Goal: Task Accomplishment & Management: Complete application form

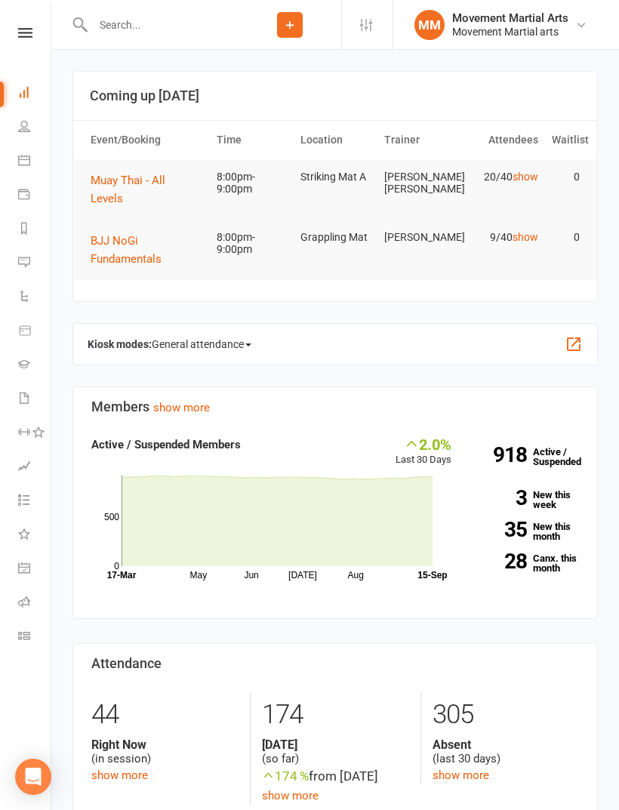
scroll to position [900, 0]
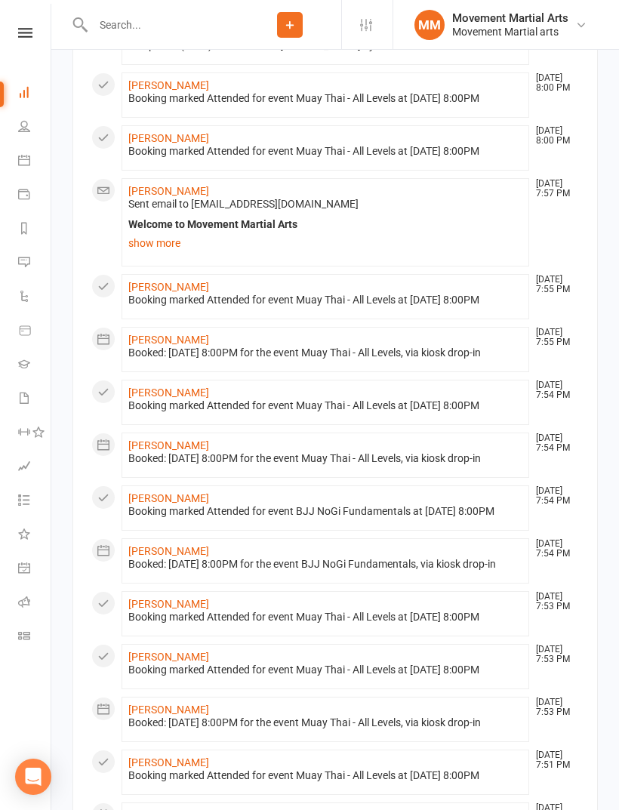
click at [203, 27] on input "text" at bounding box center [163, 24] width 150 height 21
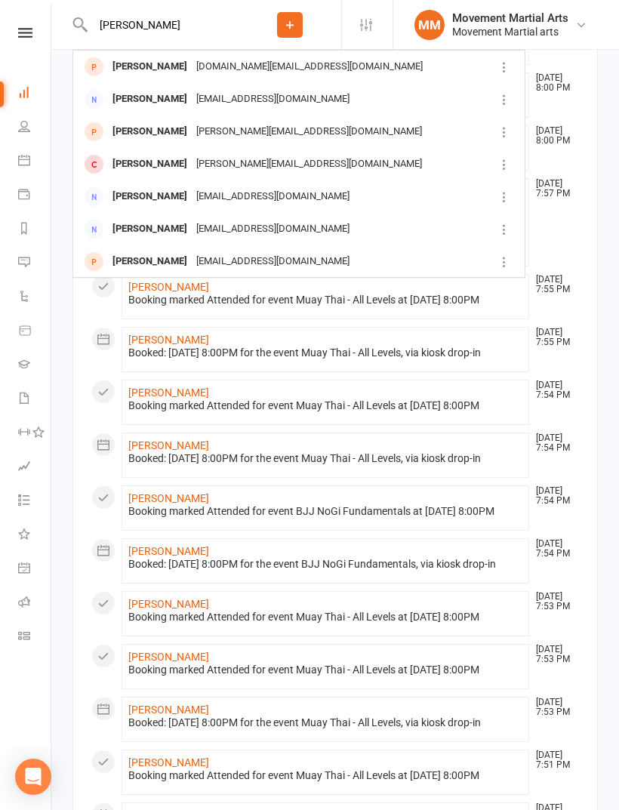
type input "[PERSON_NAME]"
click at [192, 70] on div "[DOMAIN_NAME][EMAIL_ADDRESS][DOMAIN_NAME]" at bounding box center [310, 67] width 236 height 22
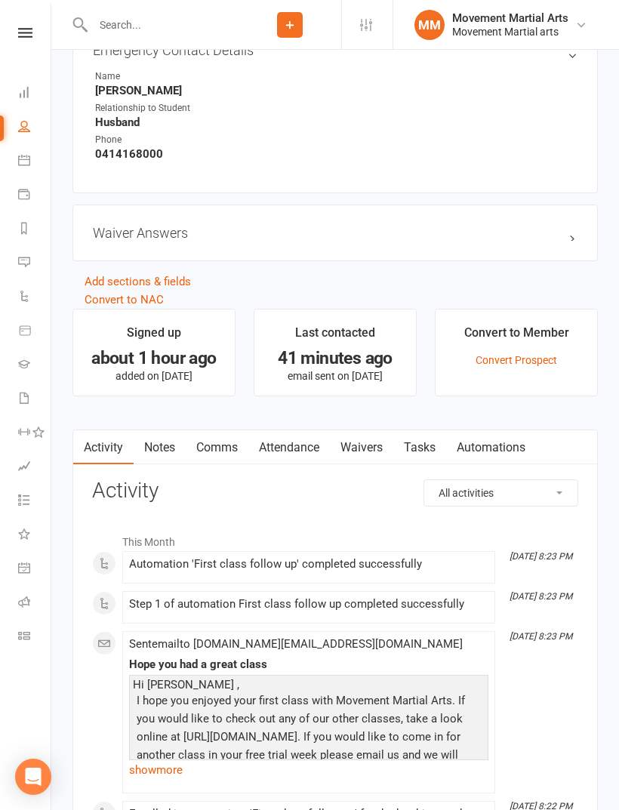
click at [379, 461] on link "Waivers" at bounding box center [361, 447] width 63 height 35
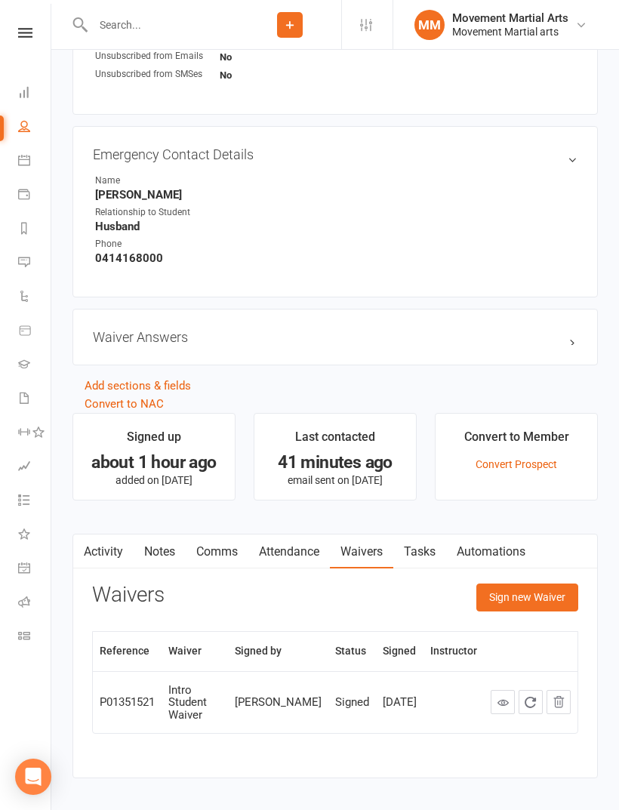
scroll to position [753, 0]
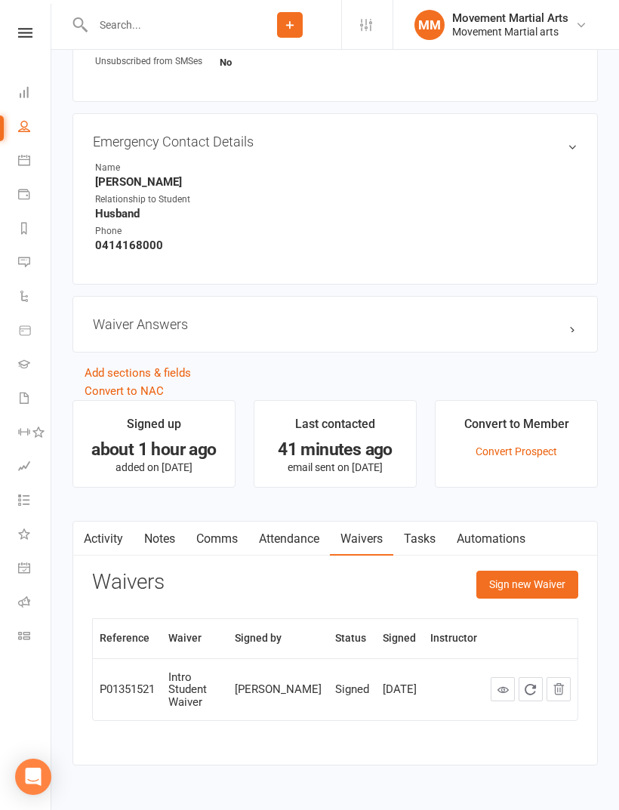
click at [544, 593] on button "Sign new Waiver" at bounding box center [527, 584] width 102 height 27
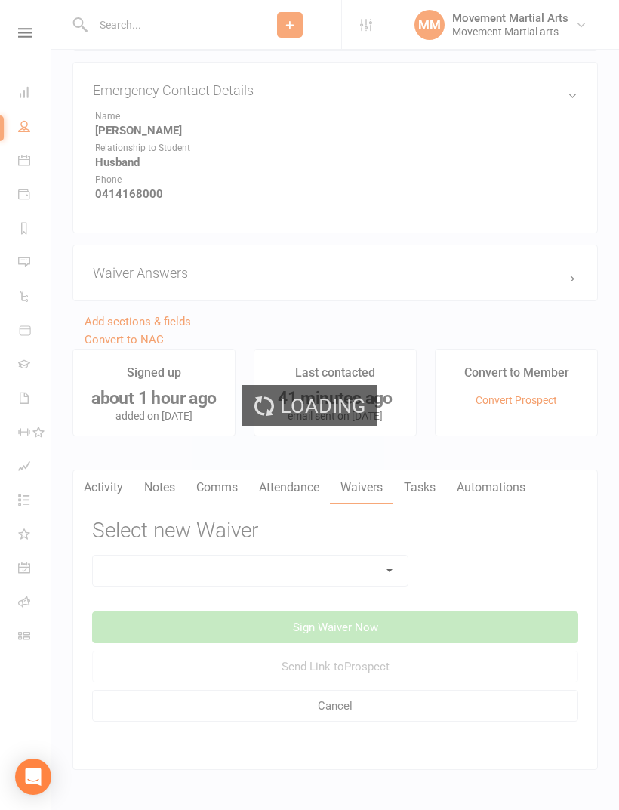
scroll to position [811, 0]
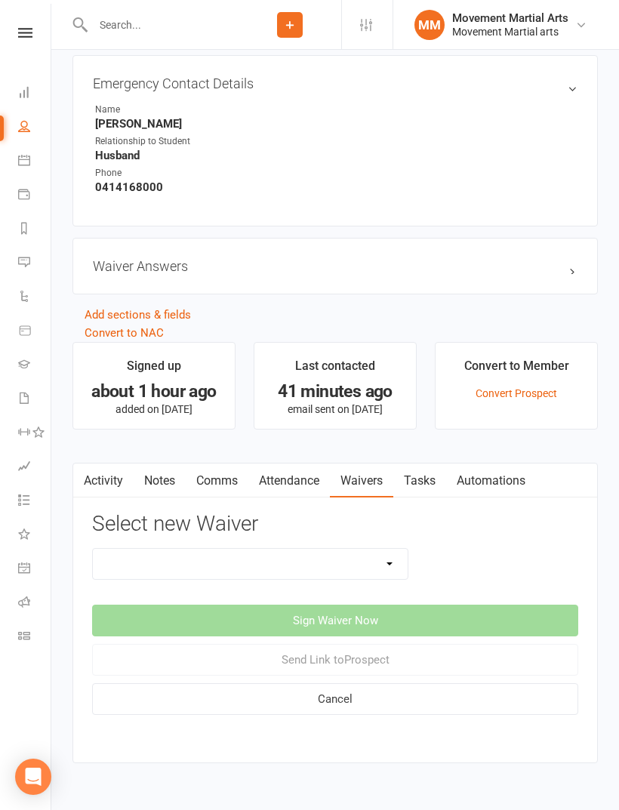
click at [294, 573] on select "Intro Student Waiver Membership Contract Membership Contract (2019) Direct Debi…" at bounding box center [250, 564] width 315 height 30
select select "13358"
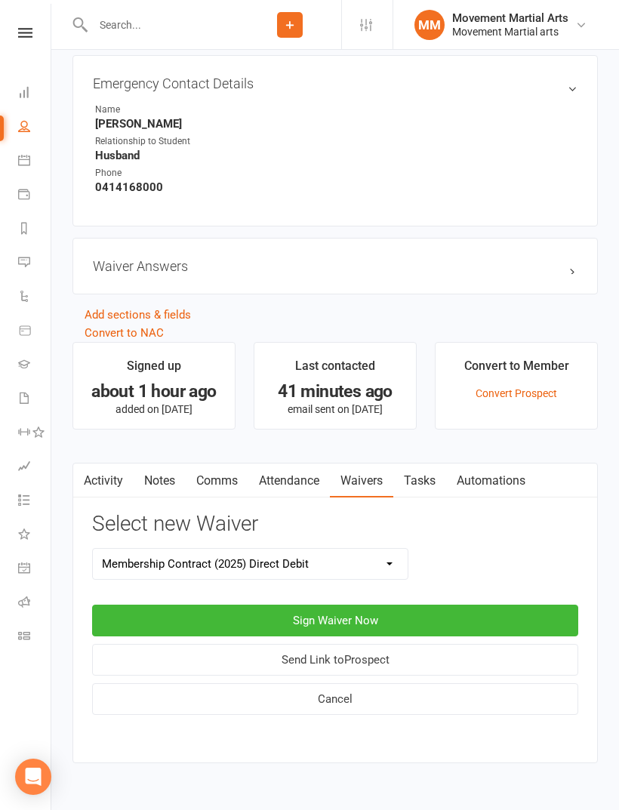
click at [439, 626] on button "Sign Waiver Now" at bounding box center [335, 621] width 486 height 32
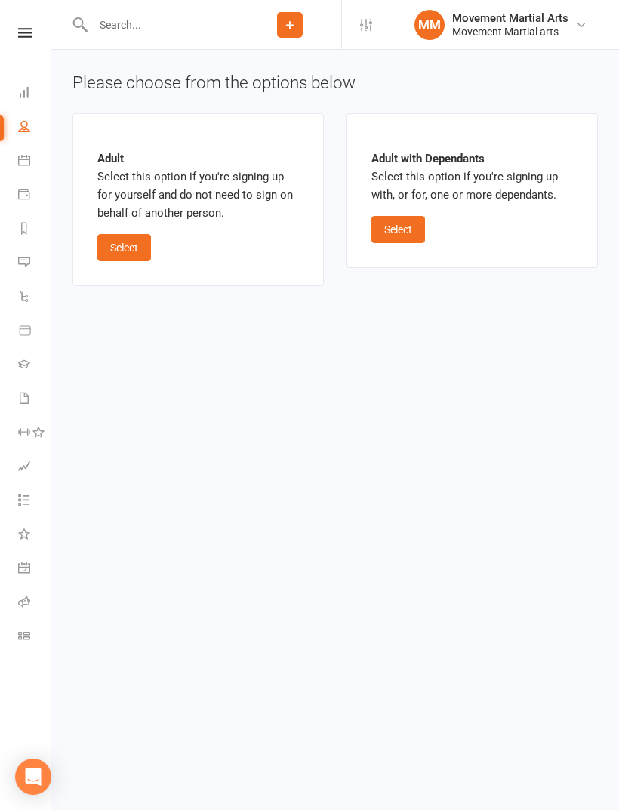
click at [137, 239] on button "Select" at bounding box center [124, 247] width 54 height 27
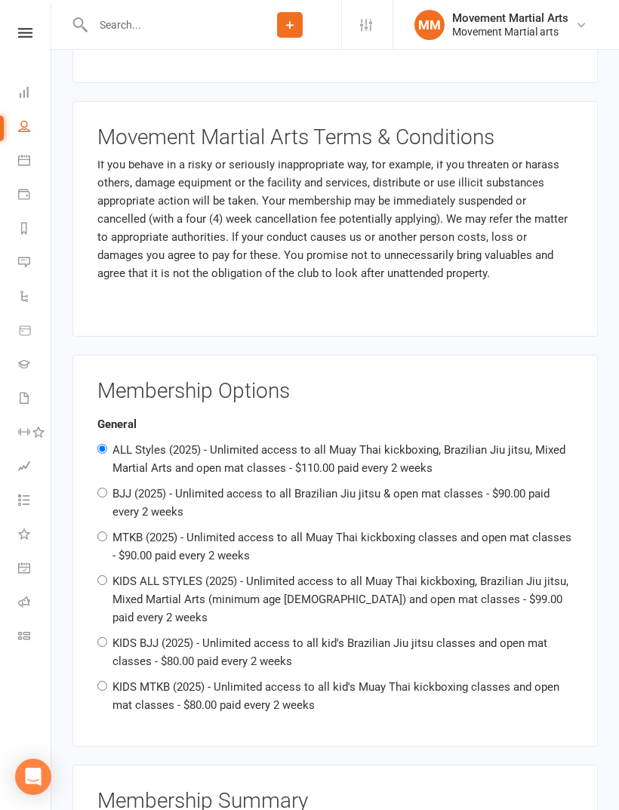
scroll to position [926, 0]
click at [305, 547] on div "MTKB (2025) - Unlimited access to all Muay Thai kickboxing classes and open mat…" at bounding box center [335, 546] width 476 height 36
click at [378, 521] on div "General ALL Styles (2025) - Unlimited access to all Muay Thai kickboxing, Brazi…" at bounding box center [335, 564] width 476 height 299
click at [356, 531] on label "MTKB (2025) - Unlimited access to all Muay Thai kickboxing classes and open mat…" at bounding box center [341, 547] width 459 height 32
click at [107, 531] on input "MTKB (2025) - Unlimited access to all Muay Thai kickboxing classes and open mat…" at bounding box center [102, 536] width 10 height 10
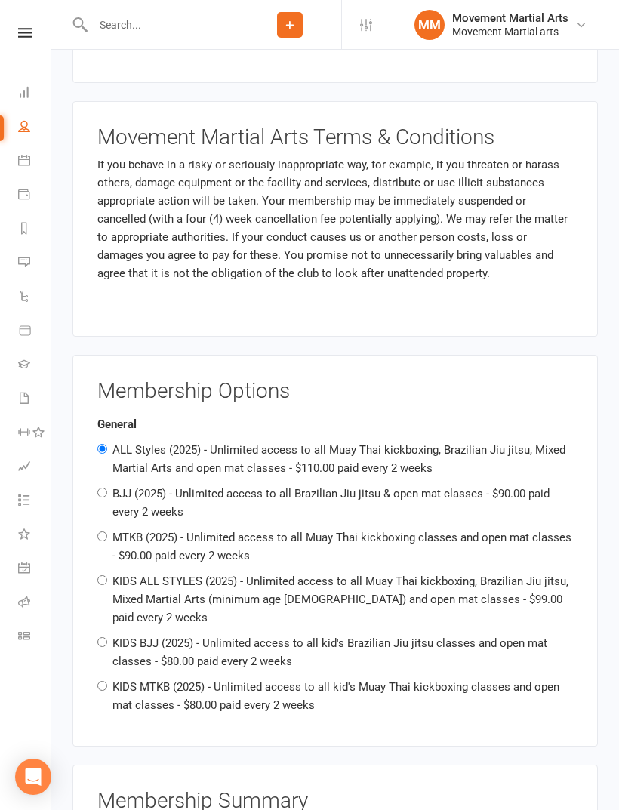
radio input "true"
radio input "false"
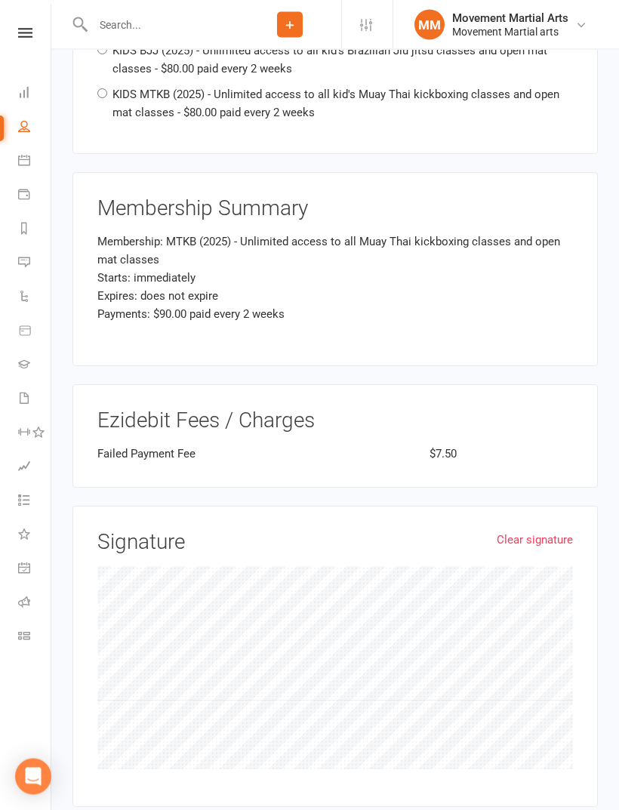
scroll to position [1564, 0]
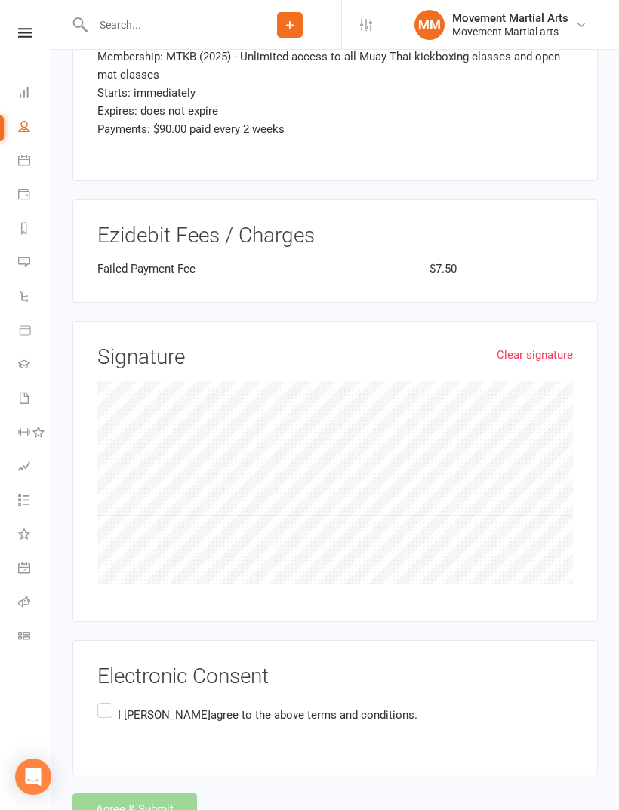
click at [87, 694] on div "Electronic Consent I [PERSON_NAME] agree to the above terms and conditions." at bounding box center [334, 708] width 525 height 136
click at [111, 700] on label "I [PERSON_NAME] agree to the above terms and conditions." at bounding box center [257, 714] width 320 height 29
click at [107, 700] on input "I [PERSON_NAME] agree to the above terms and conditions." at bounding box center [102, 700] width 10 height 0
click at [151, 793] on button "Agree & Submit" at bounding box center [134, 809] width 125 height 32
